Goal: Navigation & Orientation: Find specific page/section

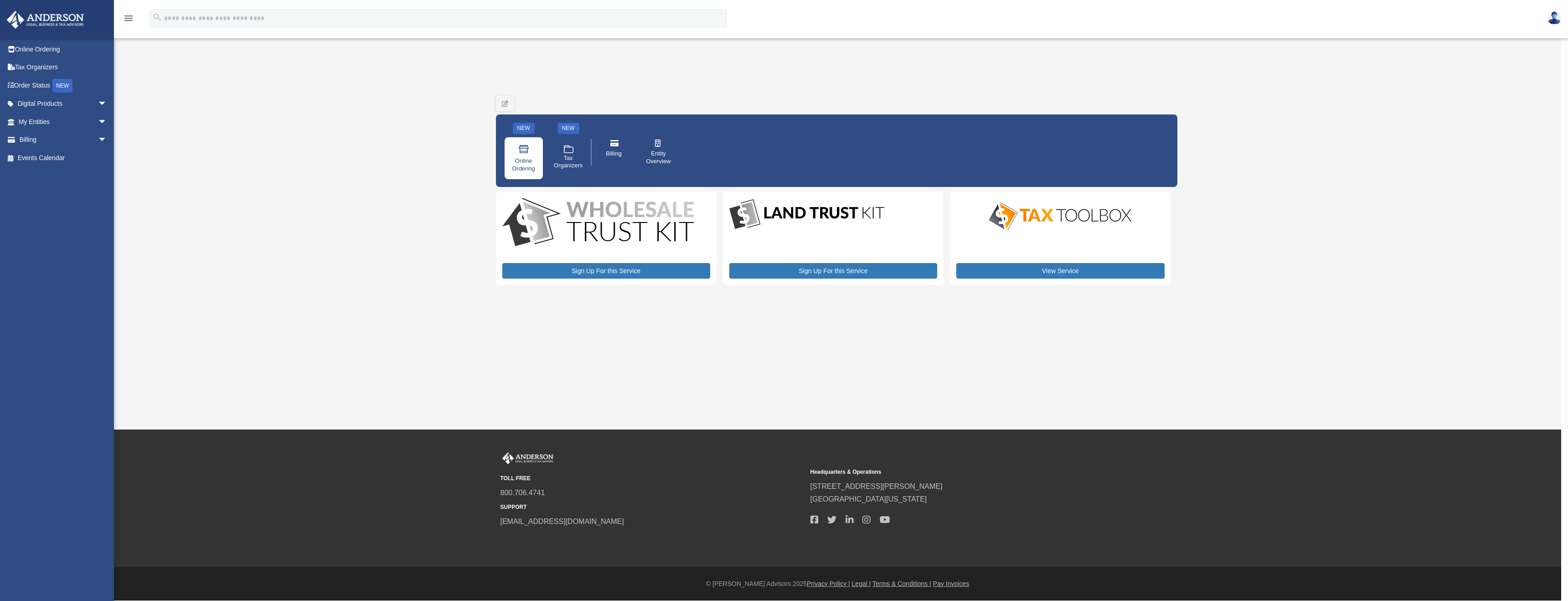
click at [531, 151] on link "Online Ordering" at bounding box center [523, 158] width 38 height 42
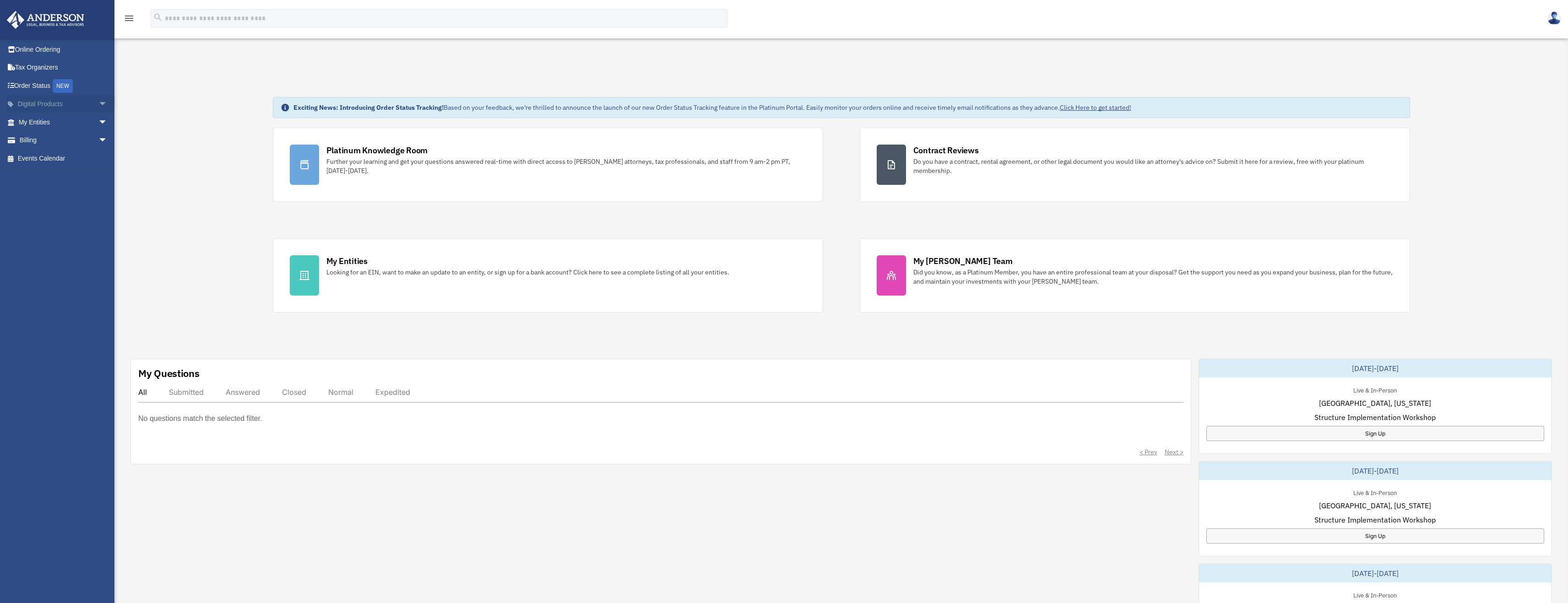
click at [64, 104] on link "Digital Products arrow_drop_down" at bounding box center [64, 104] width 115 height 18
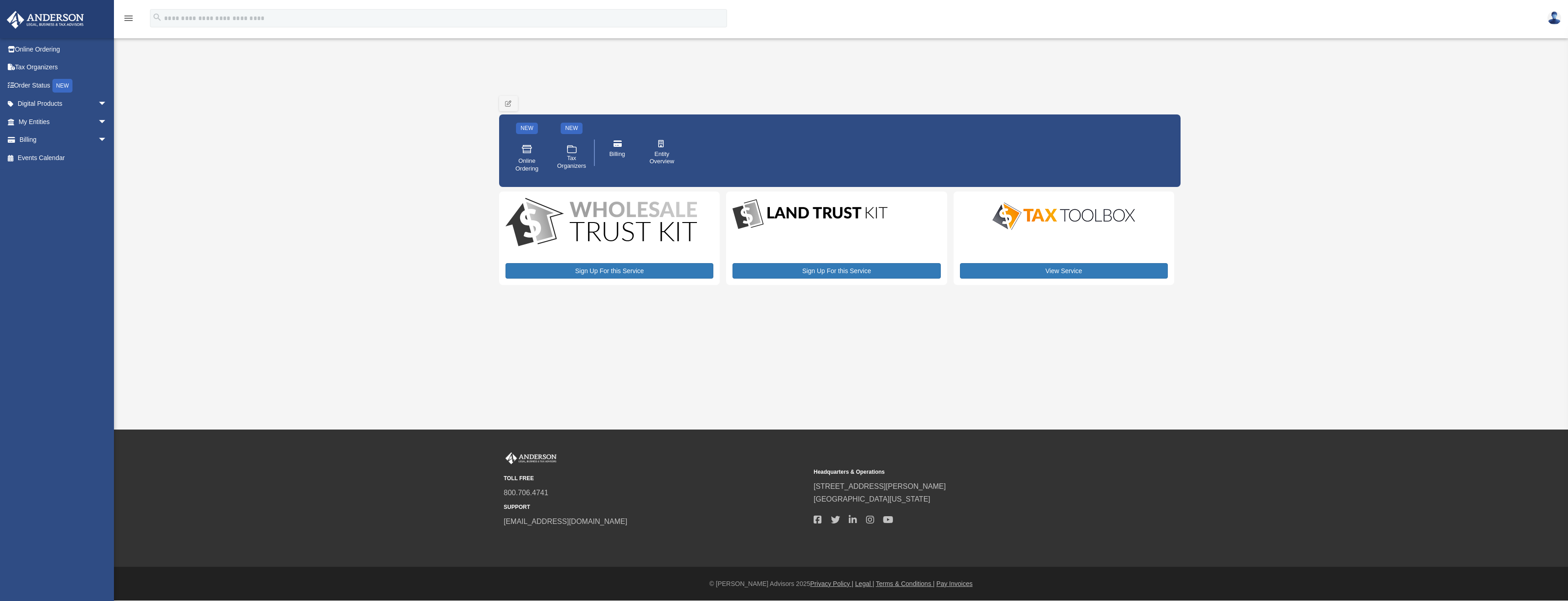
click at [1554, 21] on img at bounding box center [1554, 18] width 13 height 13
click at [1129, 45] on div "My Services conrad@bridge447capital.com Sign Out conrad@bridge447capital.com On…" at bounding box center [784, 214] width 1568 height 429
